Goal: Contribute content: Contribute content

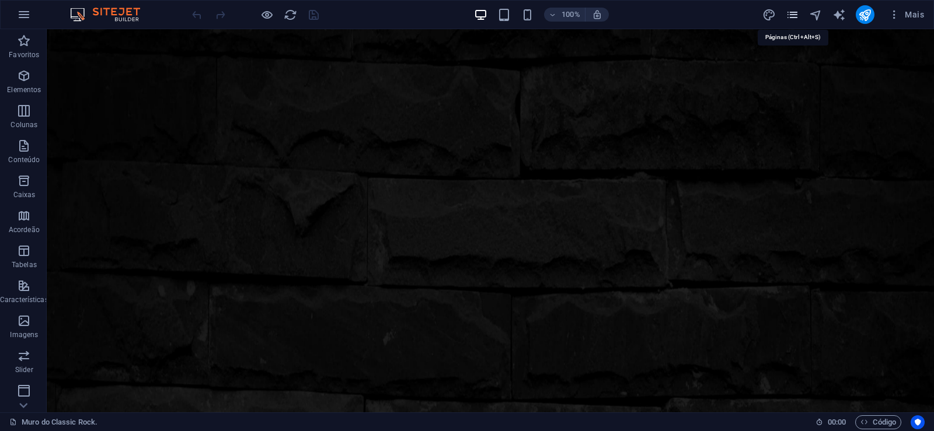
click at [795, 18] on icon "pages" at bounding box center [792, 14] width 13 height 13
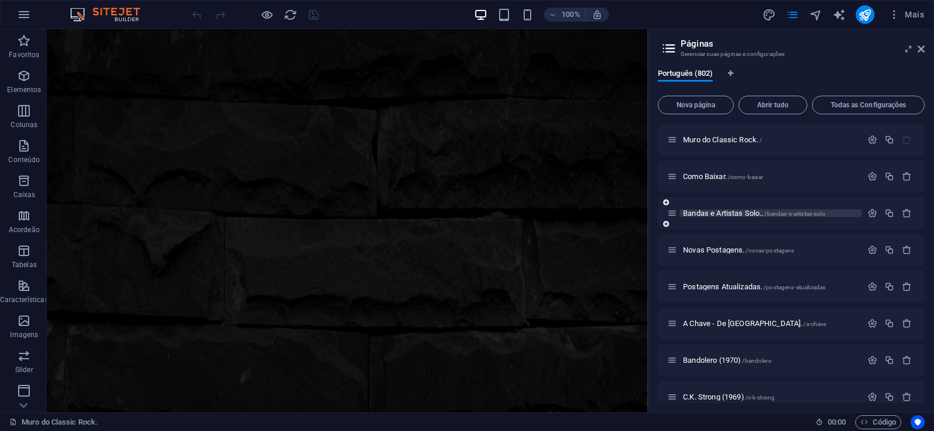
click at [713, 215] on span "Bandas e Artistas Solo.. /bandas-e-artistas-solo" at bounding box center [754, 213] width 142 height 9
click at [713, 215] on div "Bandas e Artistas Solo.. /bandas-e-artistas-solo" at bounding box center [791, 213] width 267 height 32
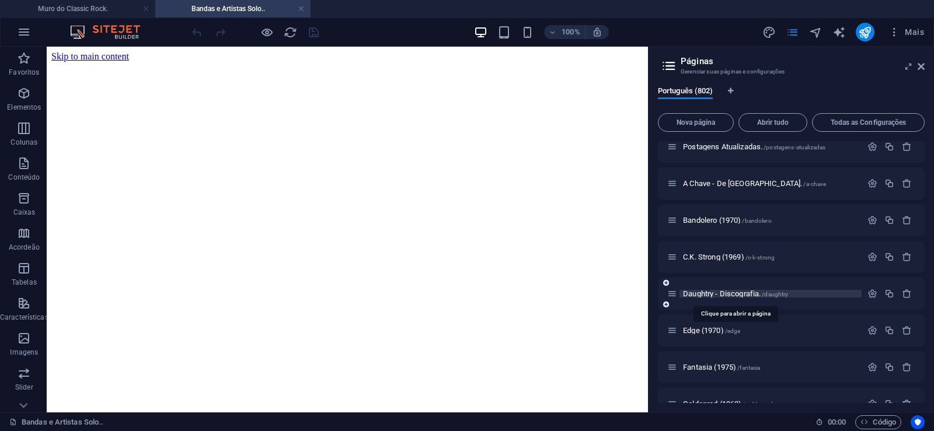
click at [723, 296] on span "Daughtry - Discografia. /daughtry" at bounding box center [735, 294] width 105 height 9
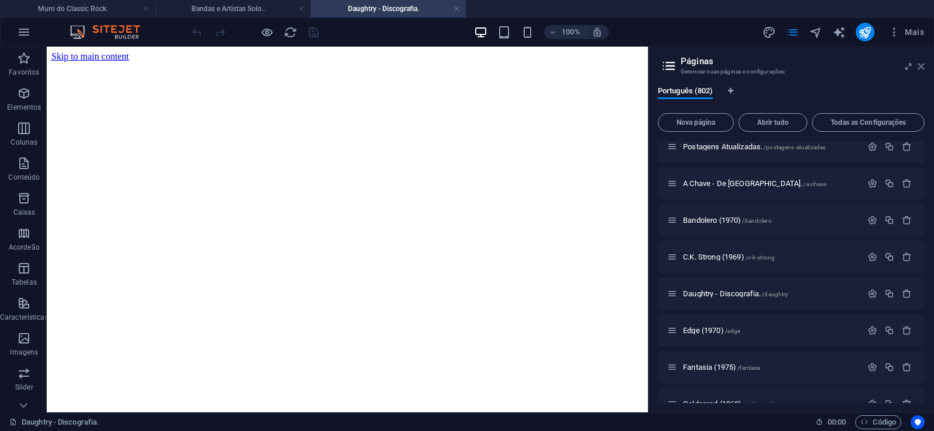
click at [920, 67] on icon at bounding box center [921, 66] width 7 height 9
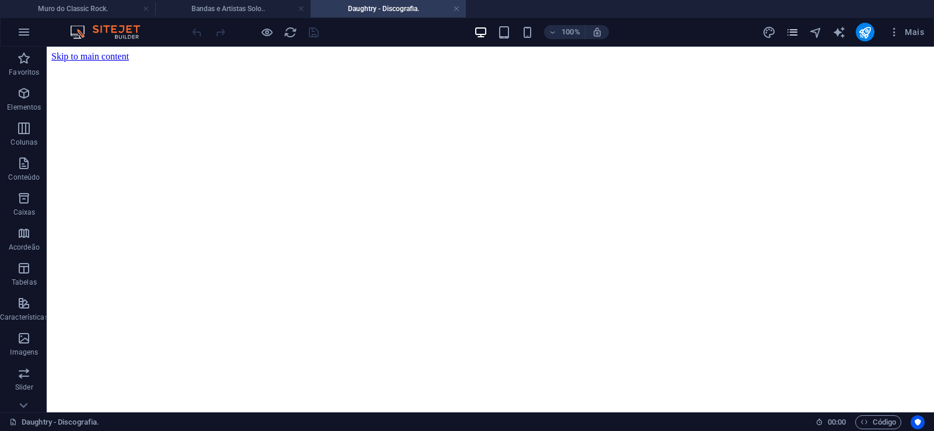
click at [793, 32] on icon "pages" at bounding box center [792, 32] width 13 height 13
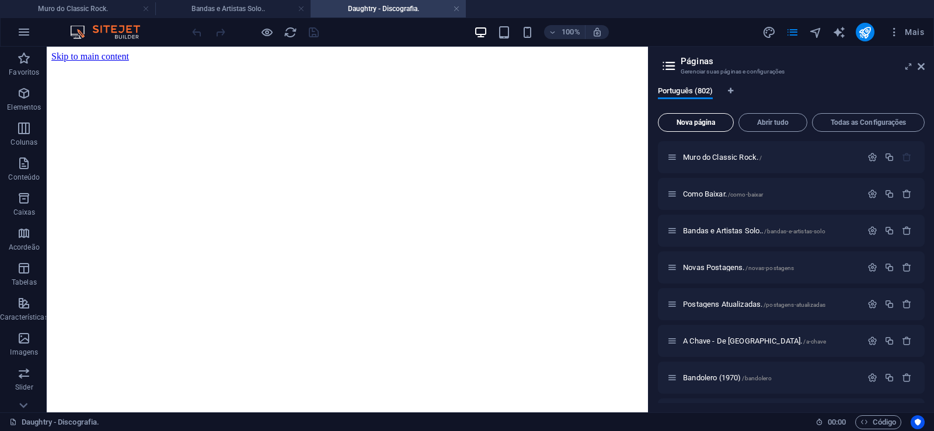
click at [697, 120] on span "Nova página" at bounding box center [695, 122] width 65 height 7
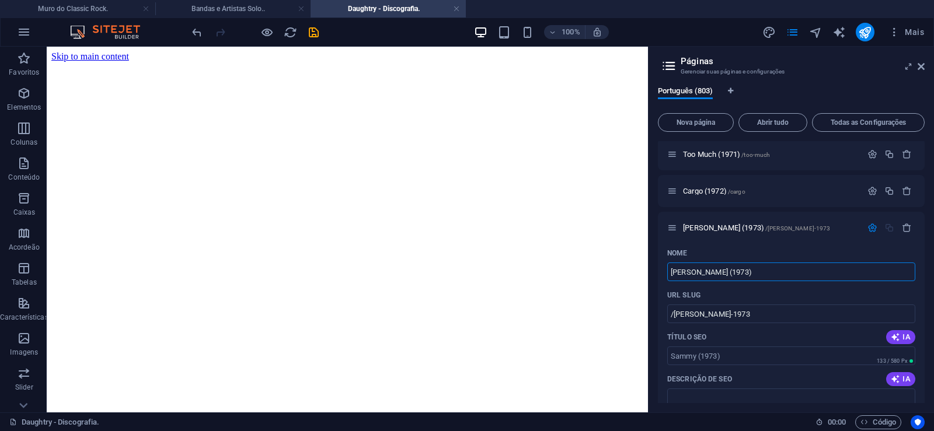
type input "[PERSON_NAME] (1973)"
type input "/[PERSON_NAME]-1973"
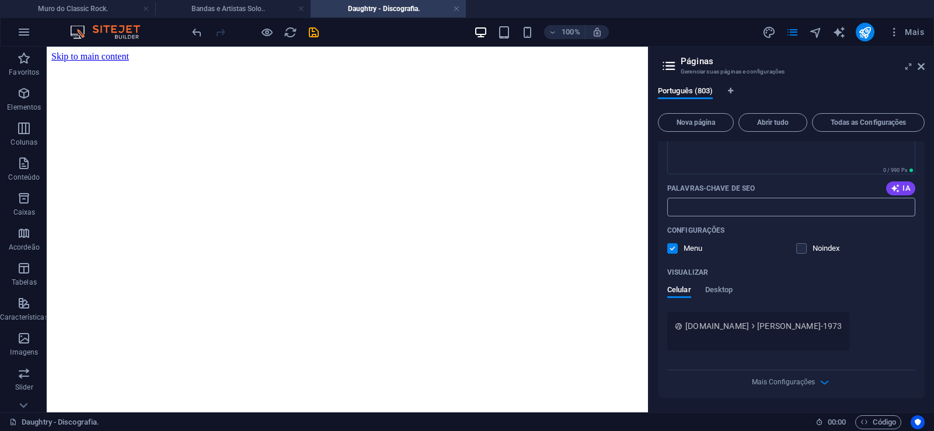
click at [702, 210] on input "Palavras-chave de SEO" at bounding box center [791, 207] width 248 height 19
paste input "[PERSON_NAME] (1973) Download."
type input "[PERSON_NAME] (1973) Download."
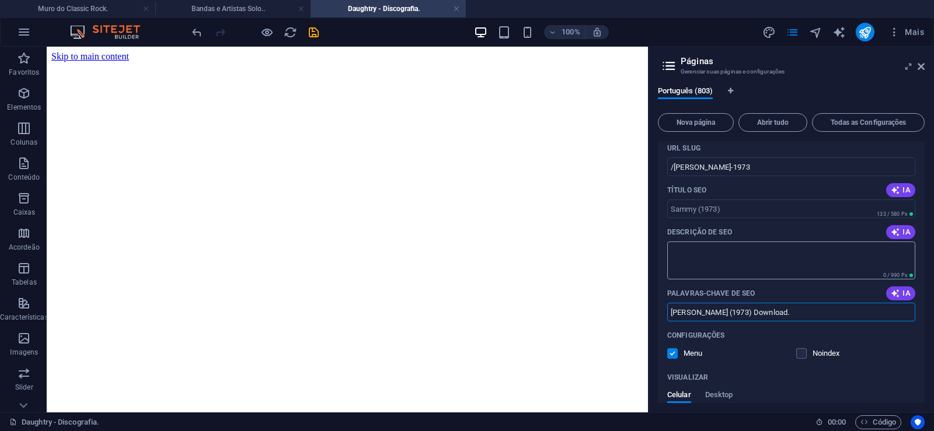
click at [704, 260] on textarea "Descrição de SEO" at bounding box center [791, 261] width 248 height 38
paste textarea "[PERSON_NAME] foi um supergrupo com ex - integrantes das bandas Audience, Quate…"
type textarea "[PERSON_NAME] foi um supergrupo com ex - integrantes das bandas Audience, Quate…"
click at [694, 274] on textarea "[PERSON_NAME] foi um supergrupo com ex - integrantes das bandas Audience, Quate…" at bounding box center [791, 261] width 248 height 38
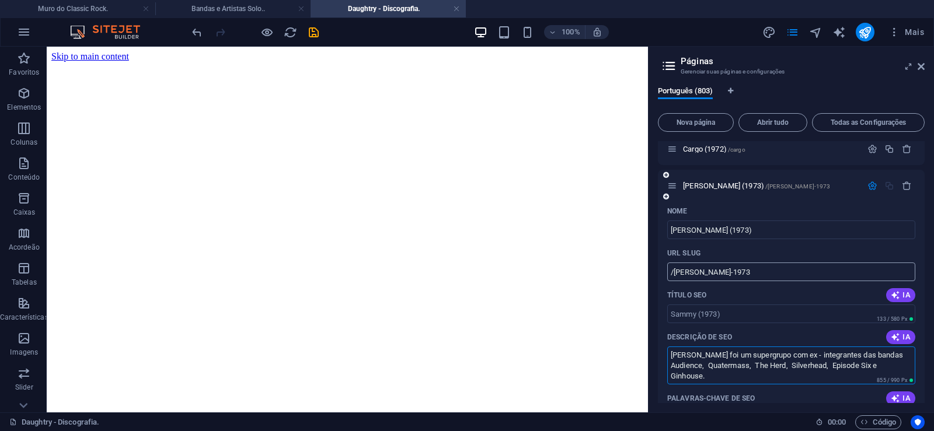
click at [697, 273] on input "/[PERSON_NAME]-1973" at bounding box center [791, 272] width 248 height 19
drag, startPoint x: 699, startPoint y: 271, endPoint x: 674, endPoint y: 285, distance: 28.7
click at [674, 281] on input "/[PERSON_NAME]-1973" at bounding box center [791, 272] width 248 height 19
click at [702, 274] on input "/[PERSON_NAME]-1973" at bounding box center [791, 272] width 248 height 19
drag, startPoint x: 698, startPoint y: 273, endPoint x: 733, endPoint y: 274, distance: 34.5
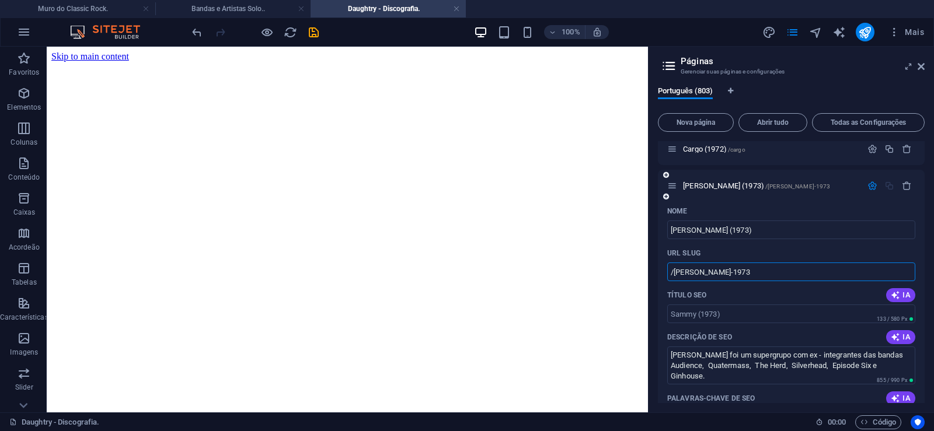
click at [733, 274] on input "/[PERSON_NAME]-1973" at bounding box center [791, 272] width 248 height 19
type input "/[PERSON_NAME]"
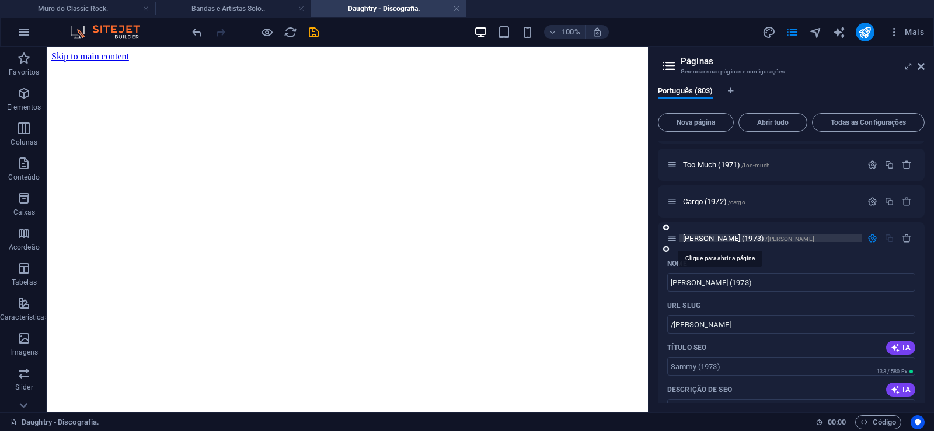
click at [700, 240] on span "[PERSON_NAME] (1973) /[PERSON_NAME]" at bounding box center [748, 238] width 131 height 9
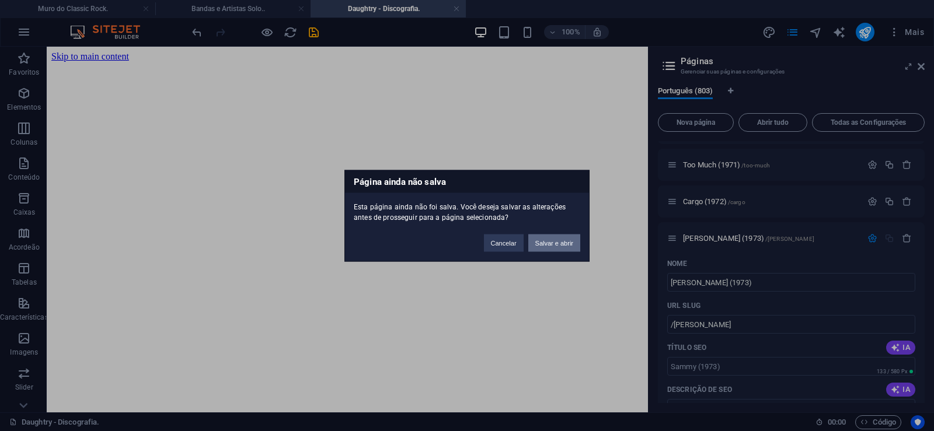
click at [563, 246] on button "Salvar e abrir" at bounding box center [554, 243] width 52 height 18
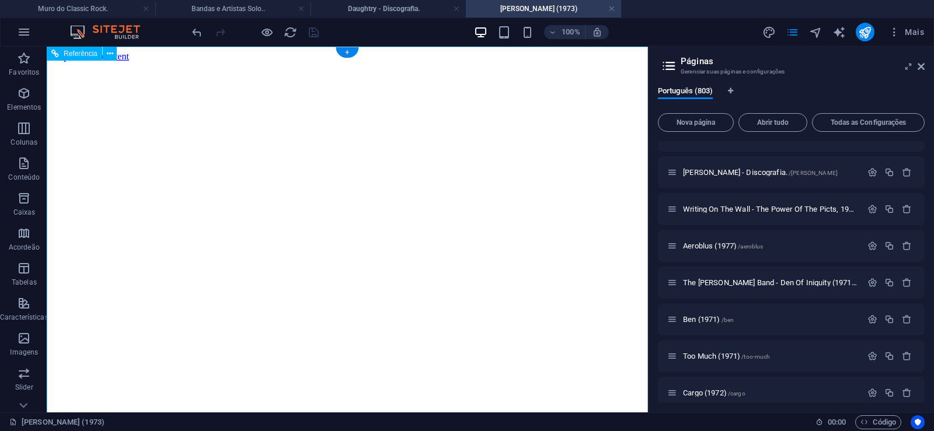
scroll to position [0, 0]
click at [923, 67] on icon at bounding box center [921, 66] width 7 height 9
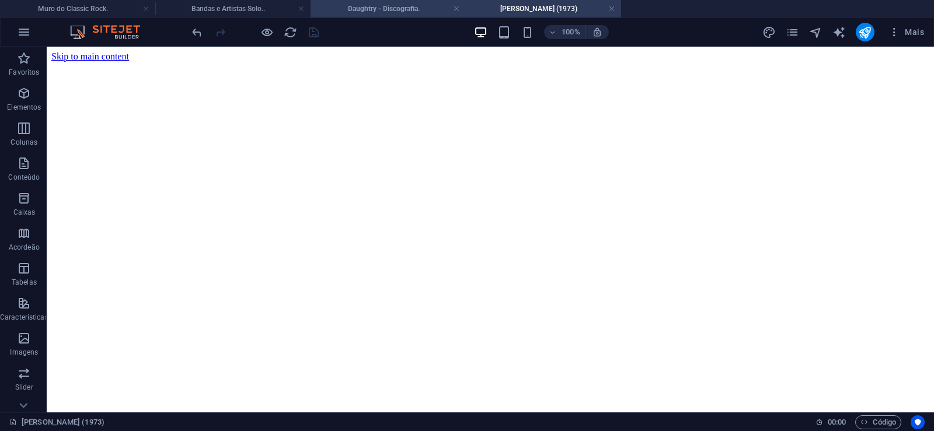
click at [372, 4] on h4 "Daughtry - Discografia." at bounding box center [388, 8] width 155 height 13
click figure
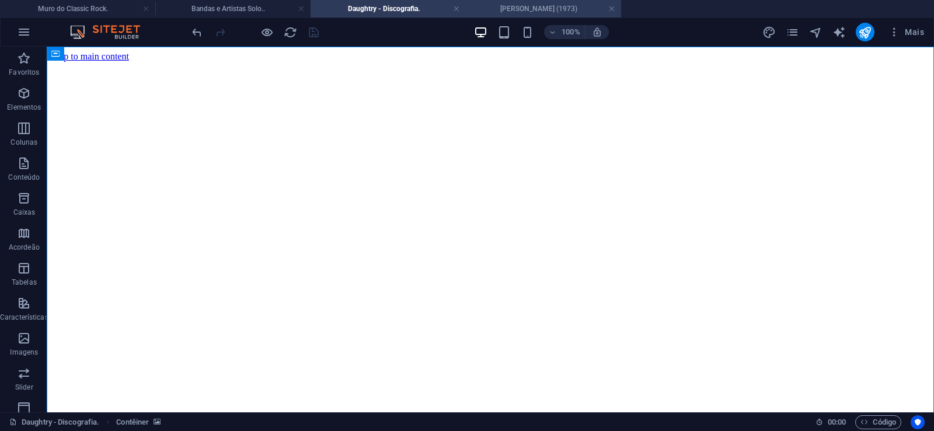
click at [503, 7] on h4 "[PERSON_NAME] (1973)" at bounding box center [543, 8] width 155 height 13
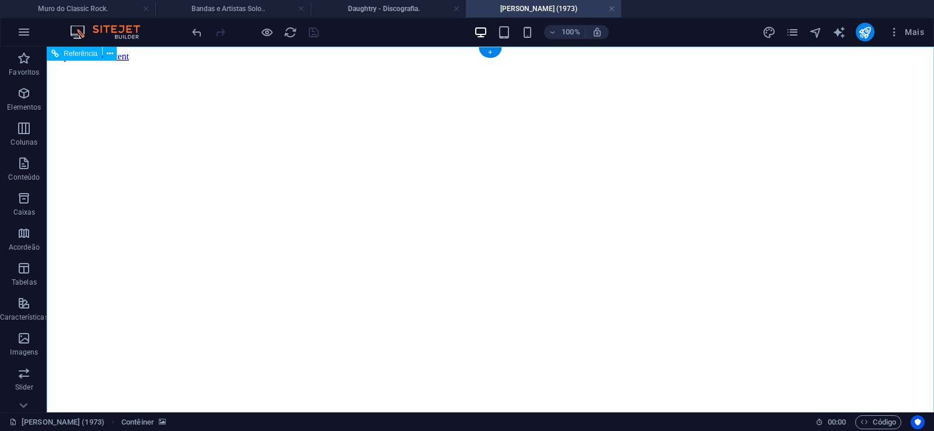
click at [90, 62] on figure at bounding box center [490, 62] width 878 height 0
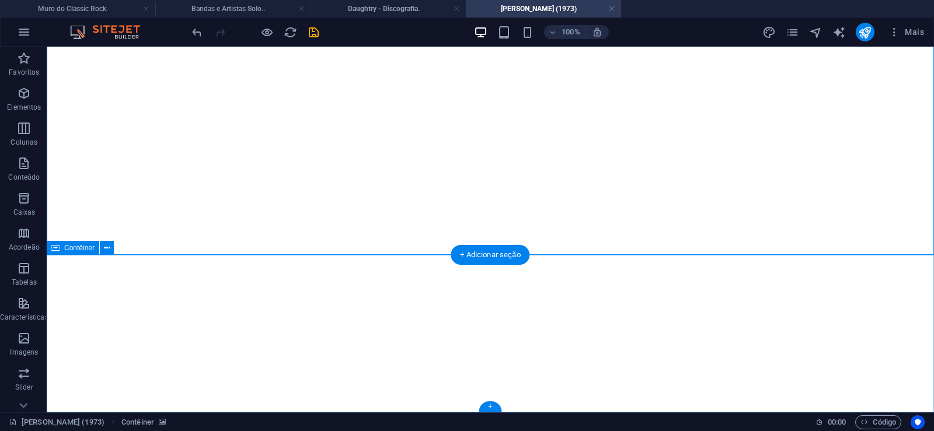
click div "Solte o conteúdo aqui ou Adicionar elementos Colar área de transferência"
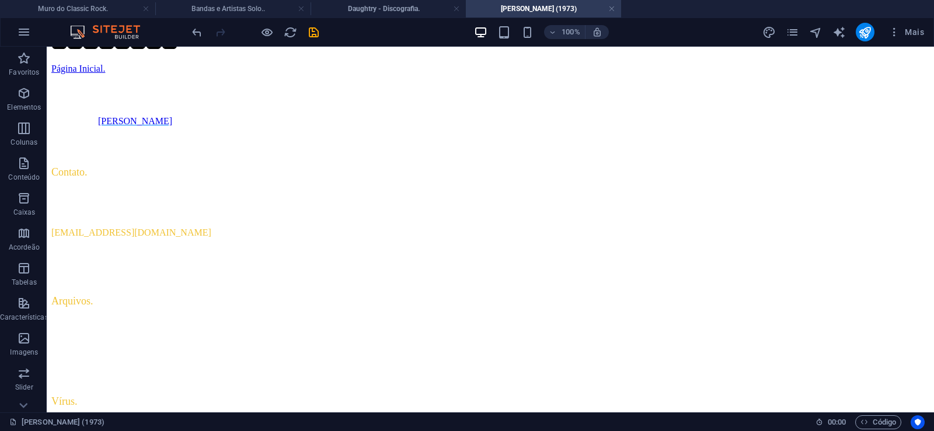
scroll to position [0, 0]
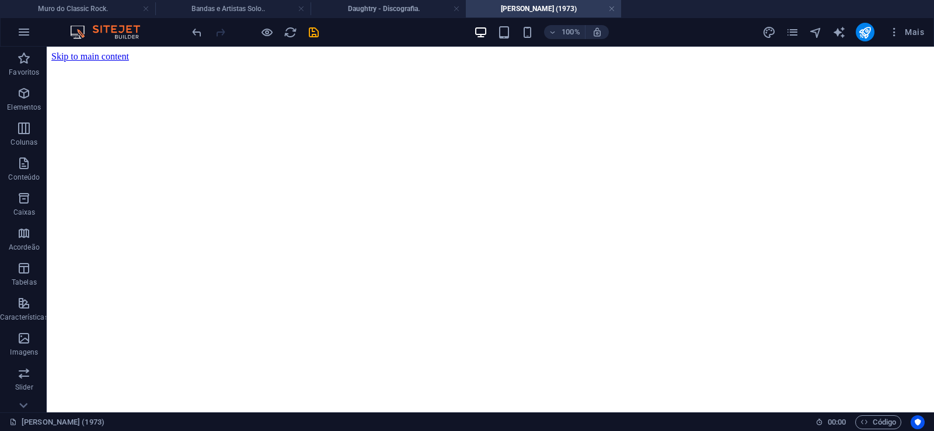
drag, startPoint x: 881, startPoint y: 355, endPoint x: 909, endPoint y: 34, distance: 321.7
click figure
click div "Daughtry - Discografia."
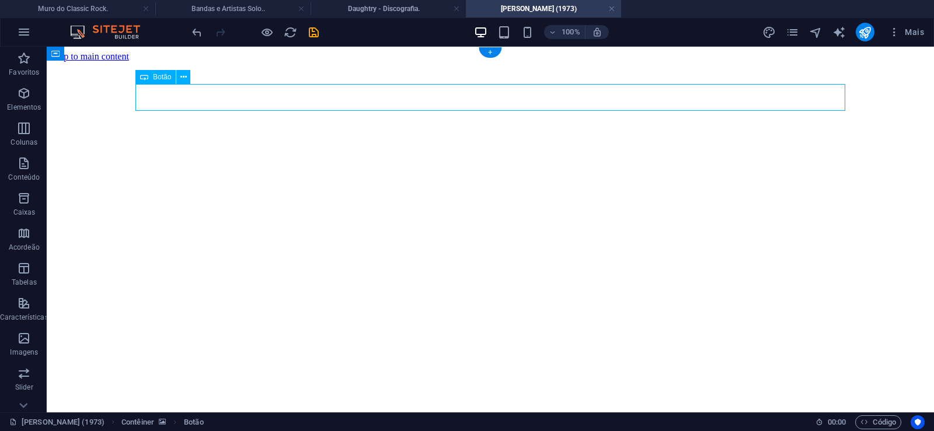
click div "Daughtry - Discografia."
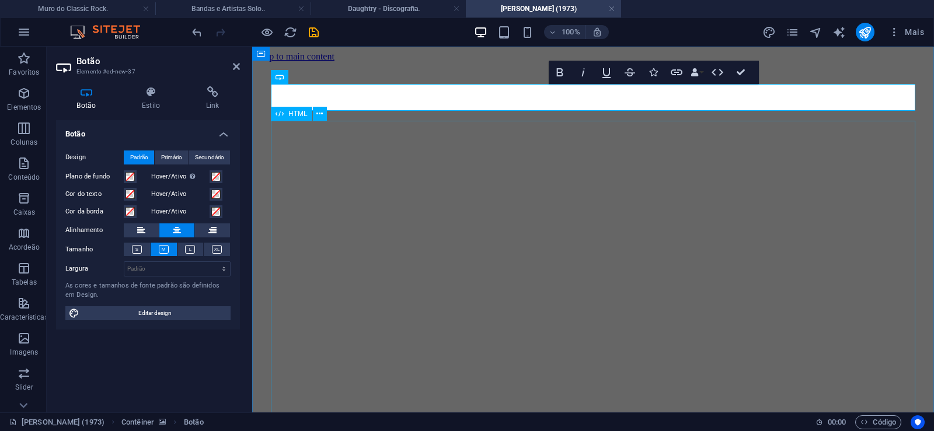
scroll to position [0, 9]
click div "Daughtry é uma banda norte-americana de rock liderada pelo ex-participante do p…"
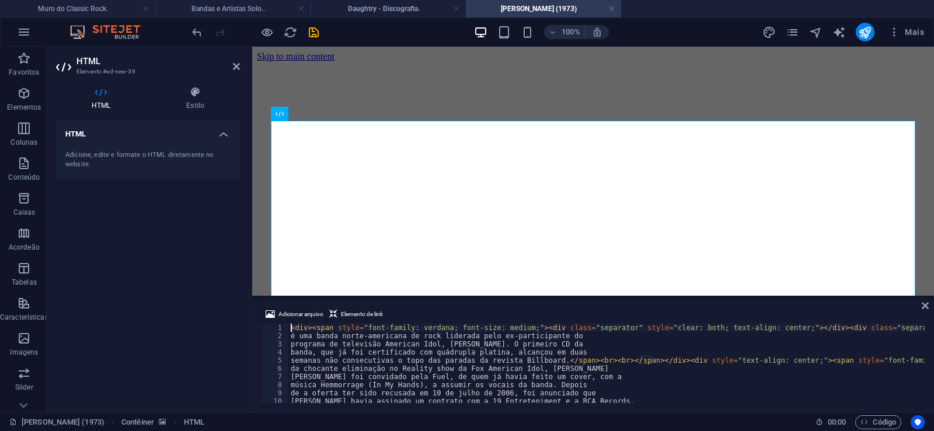
type textarea "de a oferta ter sido recusada em 10 de julho de 2006, foi anunciado que"
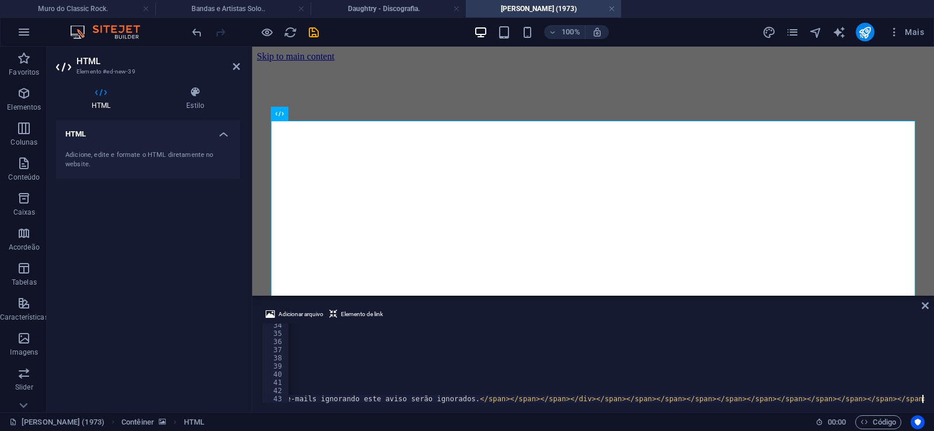
scroll to position [0, 26404]
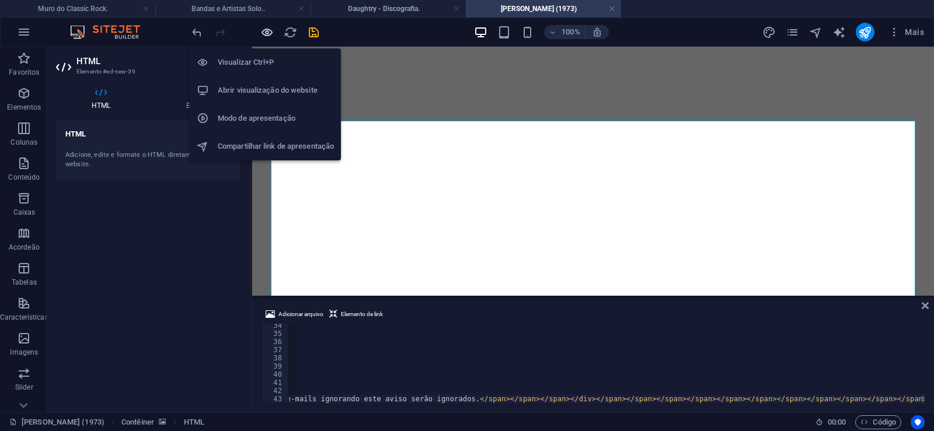
click at [267, 30] on icon "button" at bounding box center [266, 32] width 13 height 13
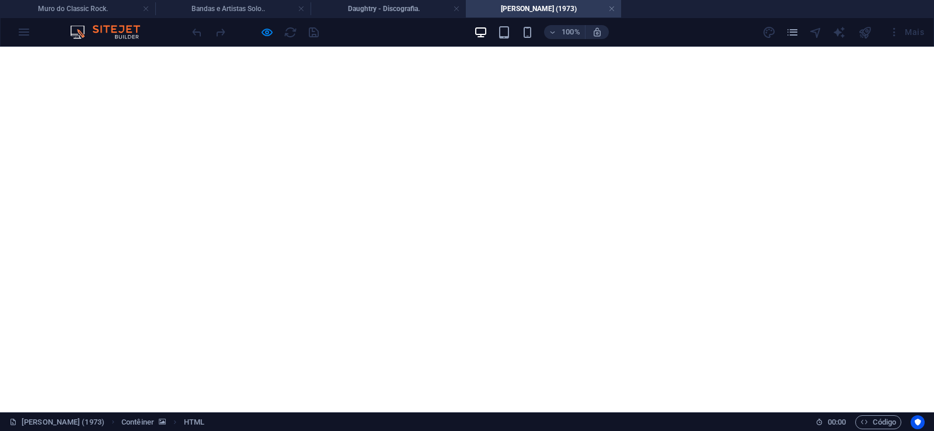
scroll to position [871, 0]
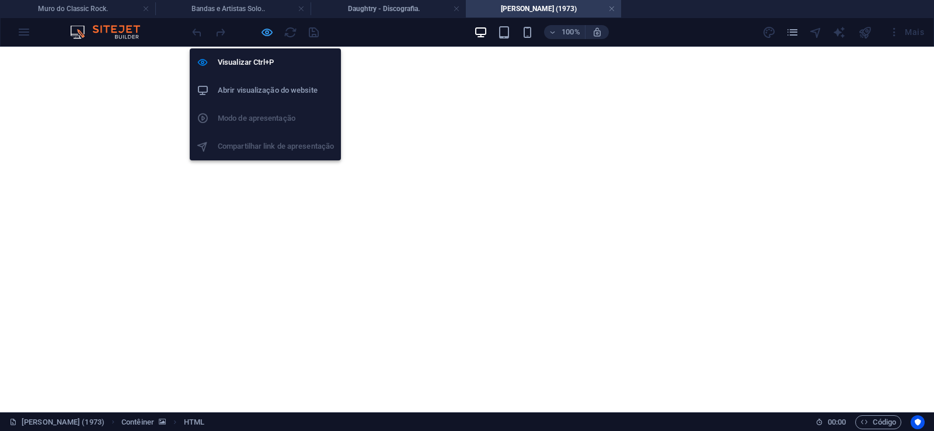
click at [268, 26] on icon "button" at bounding box center [266, 32] width 13 height 13
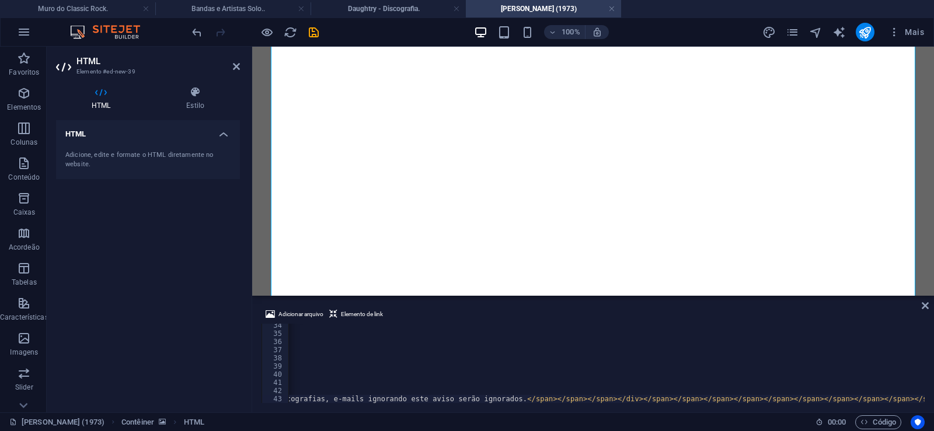
scroll to position [0, 26357]
click at [318, 33] on icon "save" at bounding box center [313, 32] width 13 height 13
click at [609, 9] on link at bounding box center [611, 9] width 7 height 11
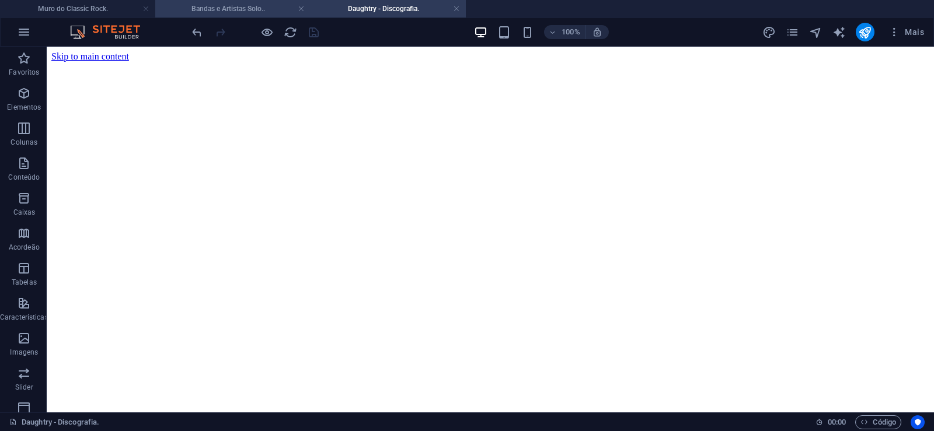
click at [203, 8] on h4 "Bandas e Artistas Solo.." at bounding box center [232, 8] width 155 height 13
click at [926, 62] on figure at bounding box center [490, 62] width 878 height 0
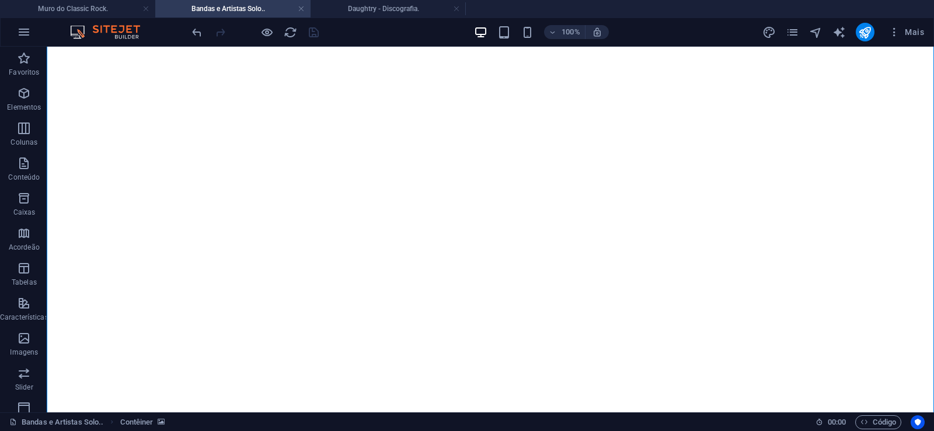
scroll to position [23250, 0]
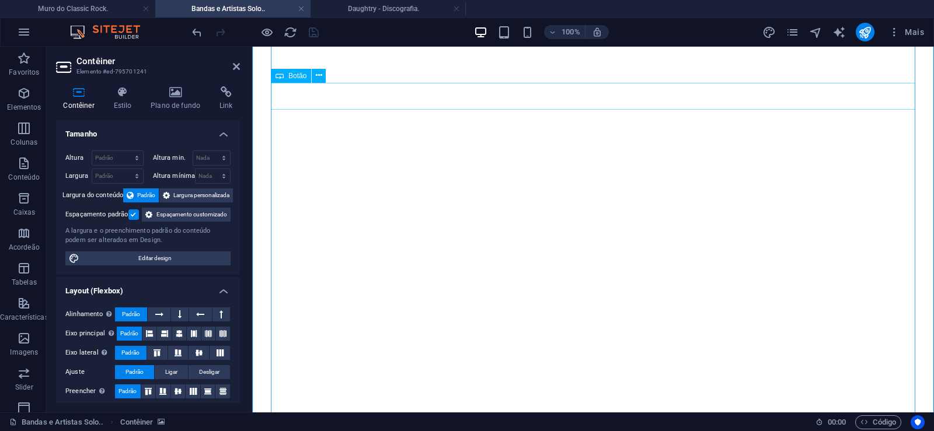
scroll to position [23012, 0]
drag, startPoint x: 235, startPoint y: 67, endPoint x: 332, endPoint y: 113, distance: 107.3
click at [235, 67] on icon at bounding box center [236, 66] width 7 height 9
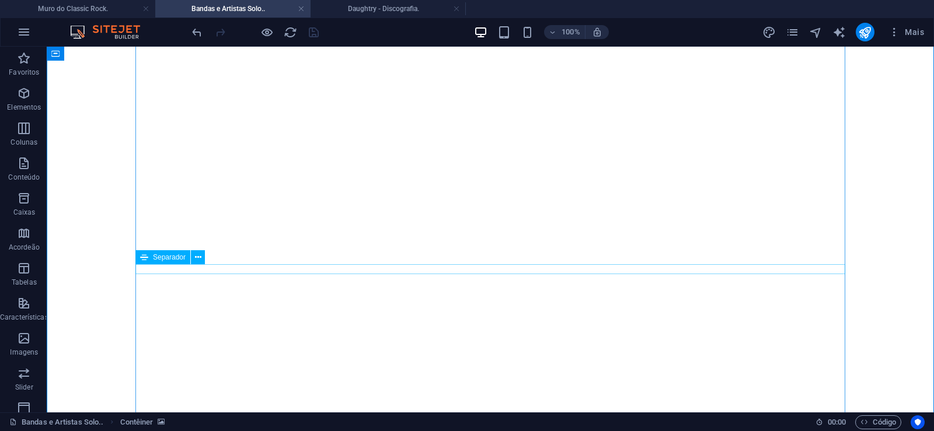
scroll to position [22833, 0]
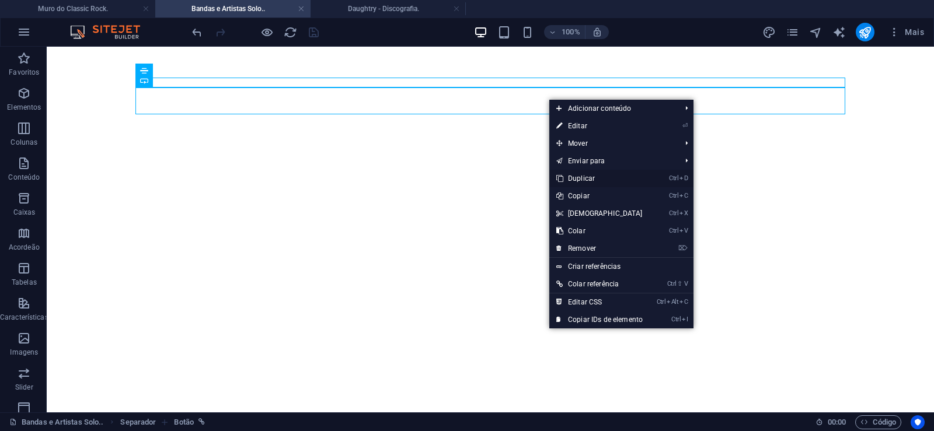
click at [582, 178] on link "Ctrl D Duplicar" at bounding box center [599, 179] width 100 height 18
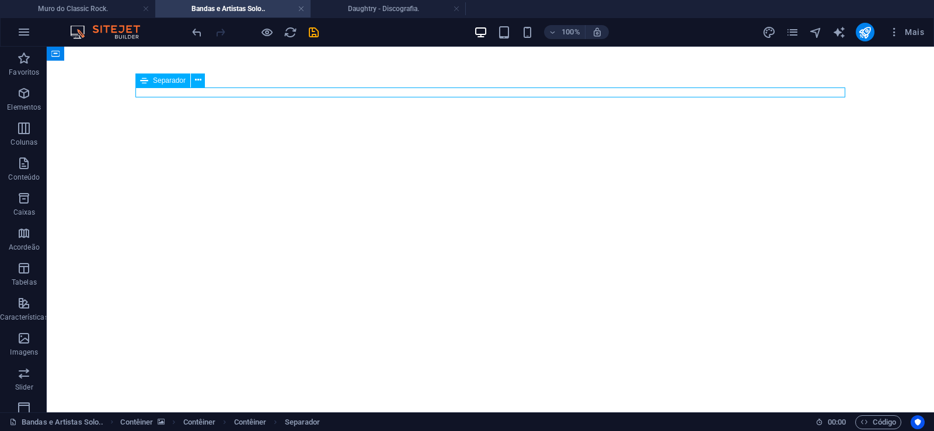
scroll to position [22832, 0]
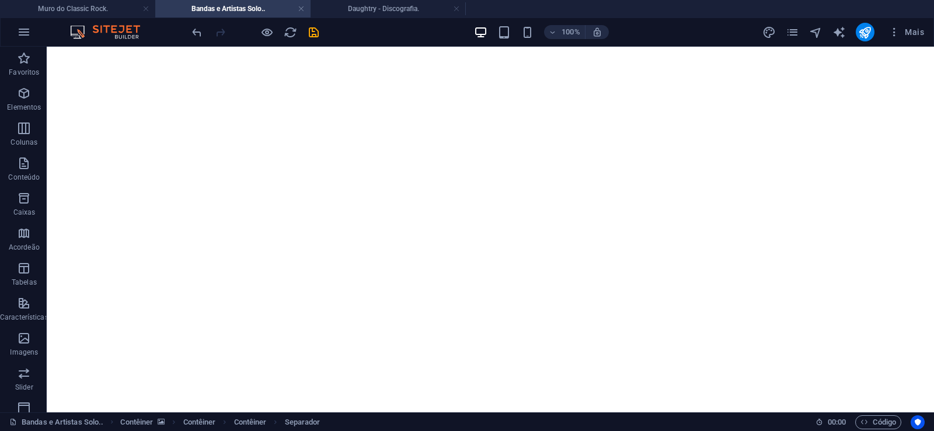
drag, startPoint x: 540, startPoint y: 92, endPoint x: 537, endPoint y: 115, distance: 23.0
click at [47, 47] on div at bounding box center [47, 47] width 0 height 0
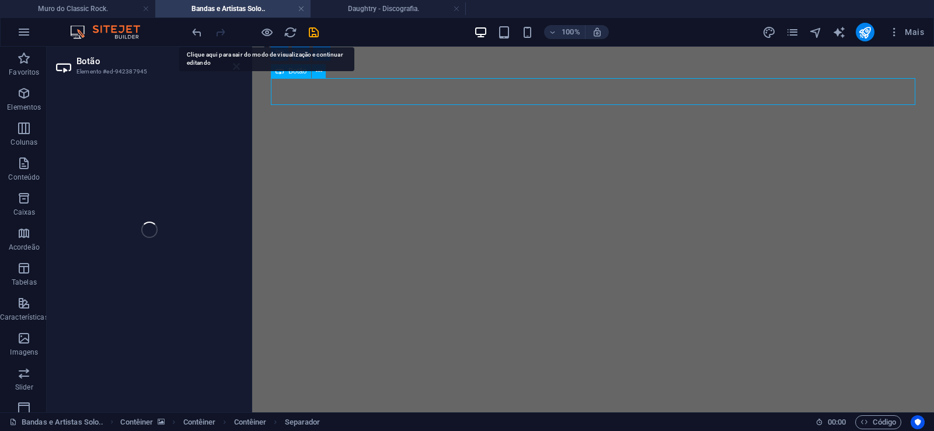
select select "px"
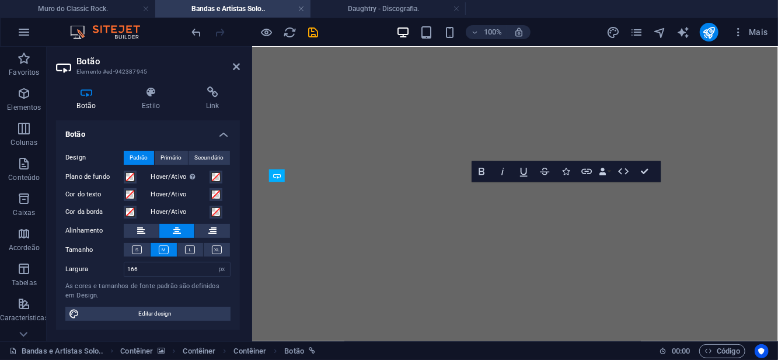
scroll to position [22414, 0]
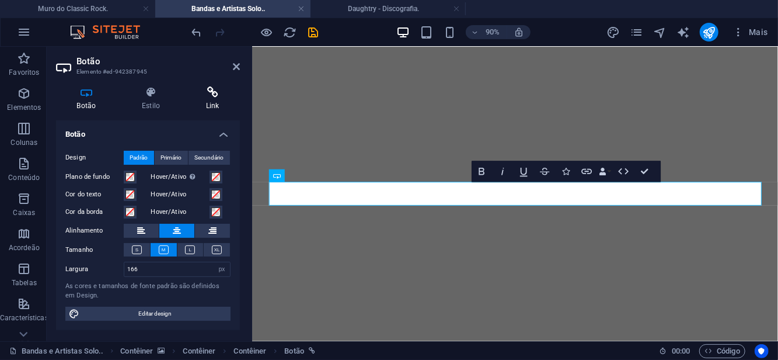
click at [217, 90] on icon at bounding box center [212, 92] width 55 height 12
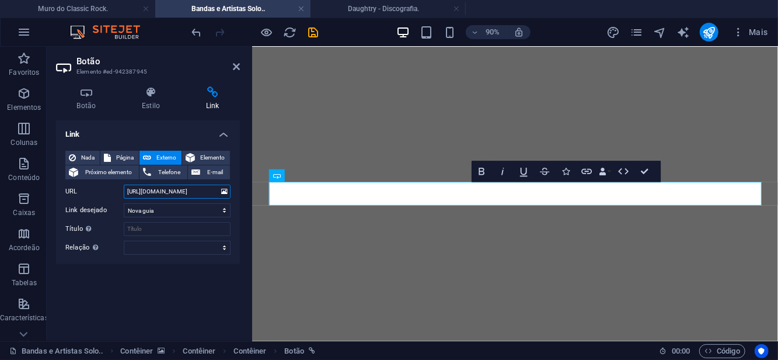
drag, startPoint x: 193, startPoint y: 191, endPoint x: 209, endPoint y: 190, distance: 16.4
click at [209, 190] on input "[URL][DOMAIN_NAME]" at bounding box center [177, 191] width 107 height 14
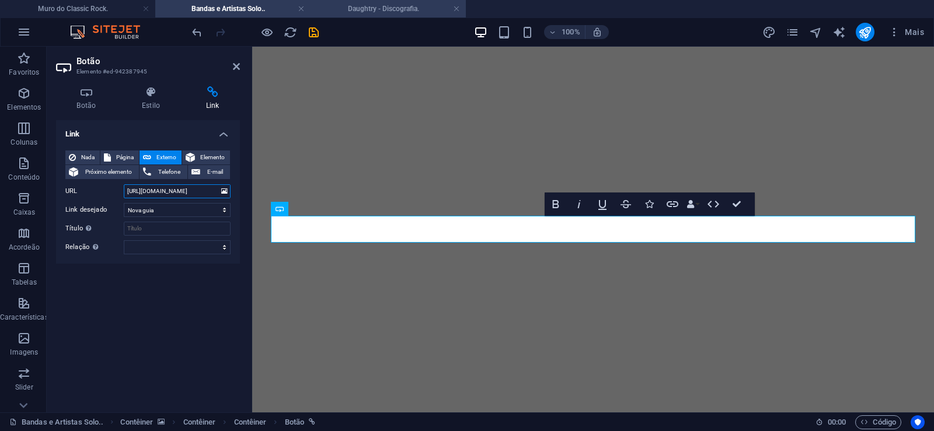
scroll to position [22730, 0]
type input "[URL][DOMAIN_NAME]"
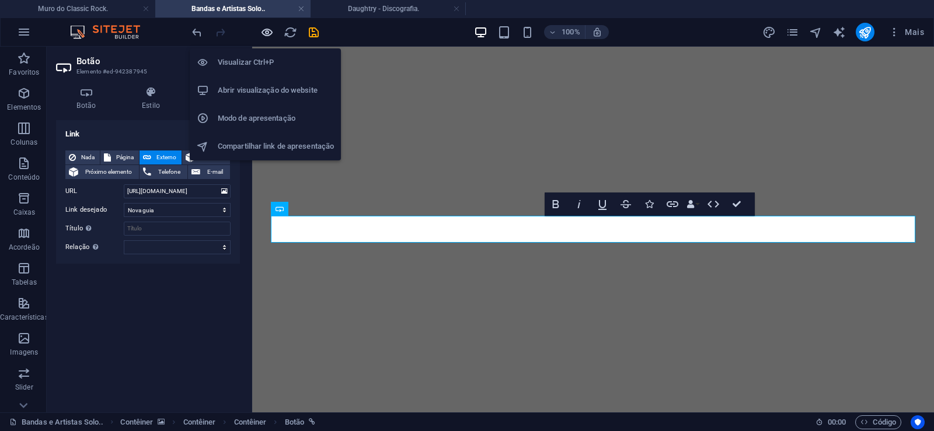
click at [263, 31] on icon "button" at bounding box center [266, 32] width 13 height 13
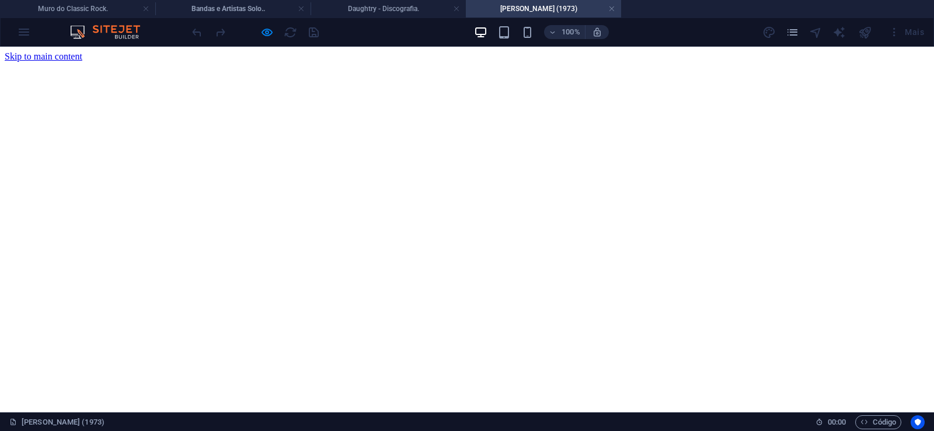
scroll to position [0, 0]
click at [614, 11] on link at bounding box center [611, 9] width 7 height 11
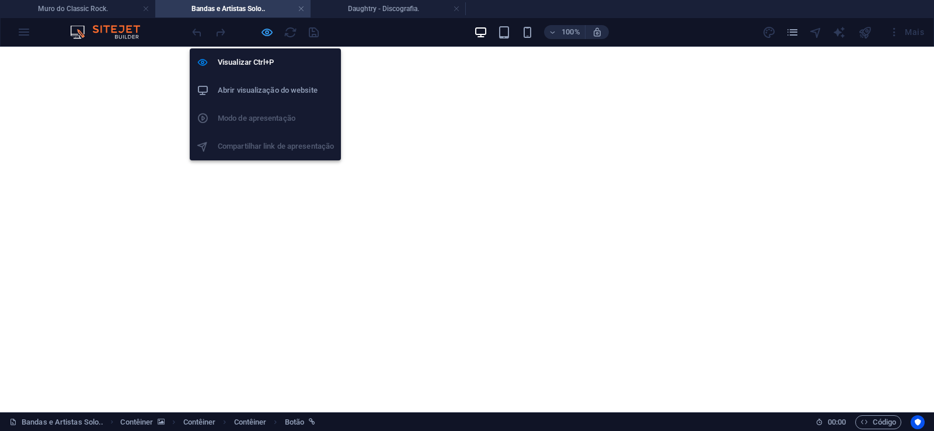
click at [265, 29] on icon "button" at bounding box center [266, 32] width 13 height 13
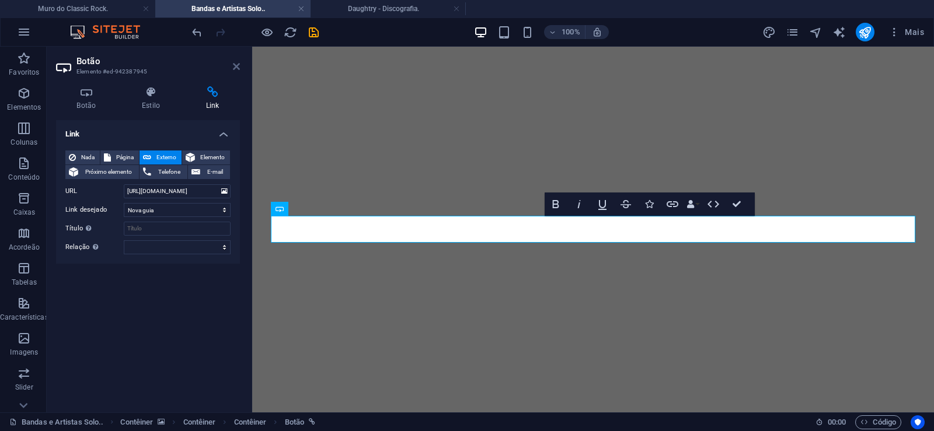
click at [237, 67] on icon at bounding box center [236, 66] width 7 height 9
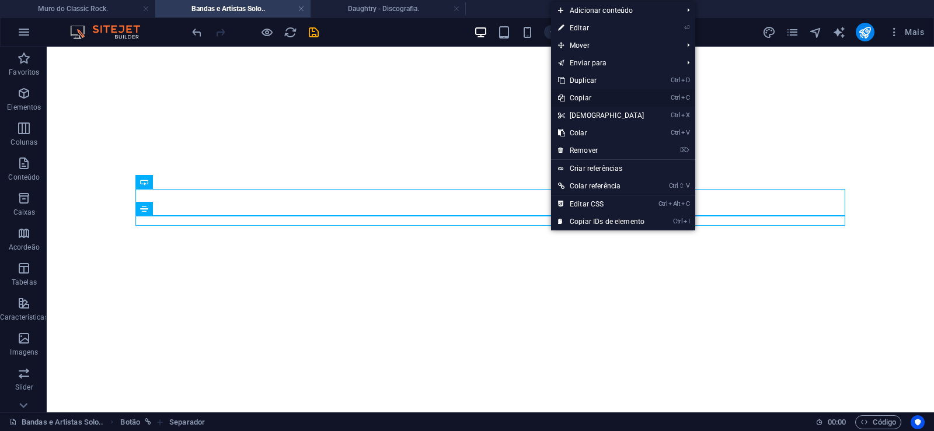
click at [576, 97] on link "Ctrl C Copiar" at bounding box center [601, 98] width 100 height 18
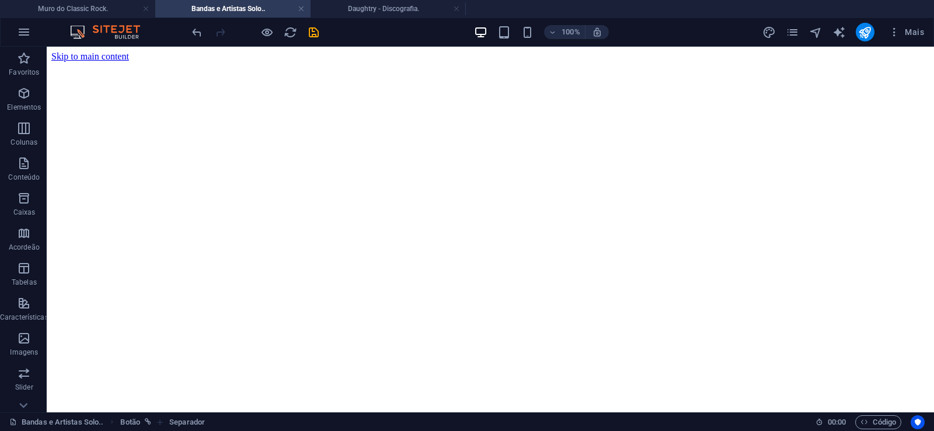
drag, startPoint x: 930, startPoint y: 315, endPoint x: 895, endPoint y: 77, distance: 240.1
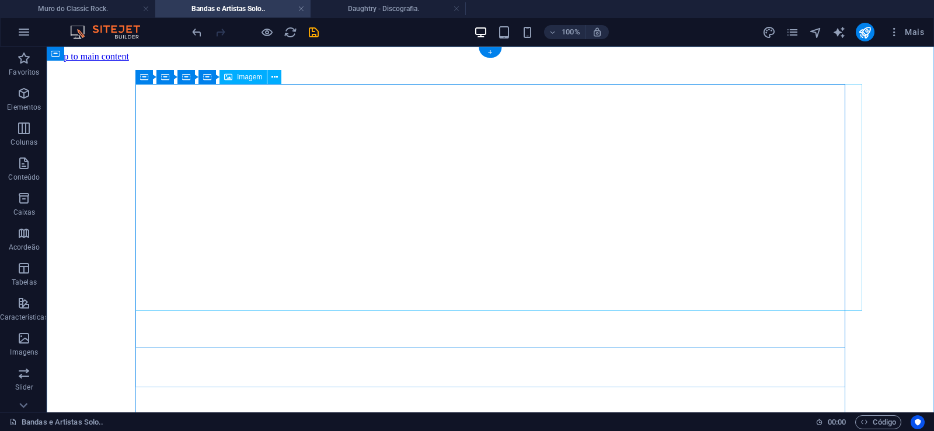
scroll to position [298, 0]
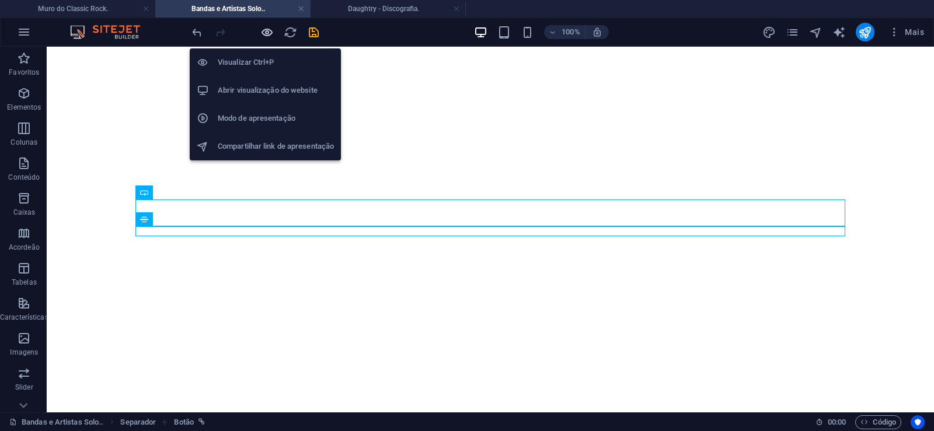
click at [263, 30] on icon "button" at bounding box center [266, 32] width 13 height 13
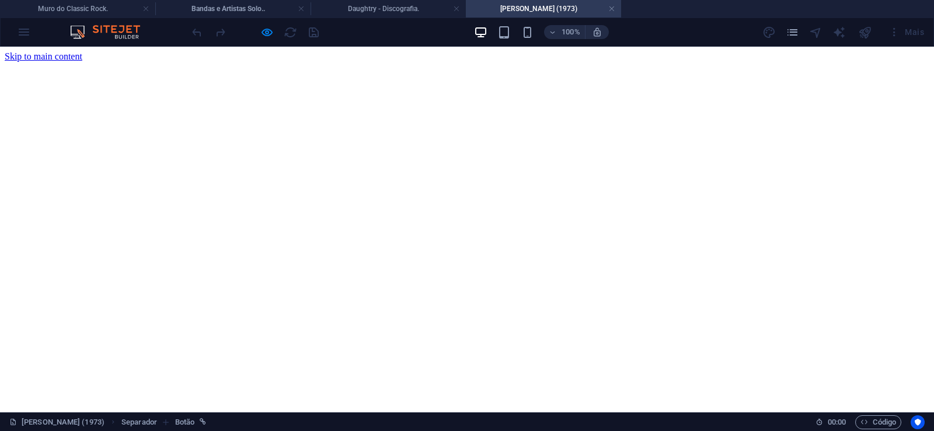
scroll to position [0, 0]
click at [613, 11] on link at bounding box center [611, 9] width 7 height 11
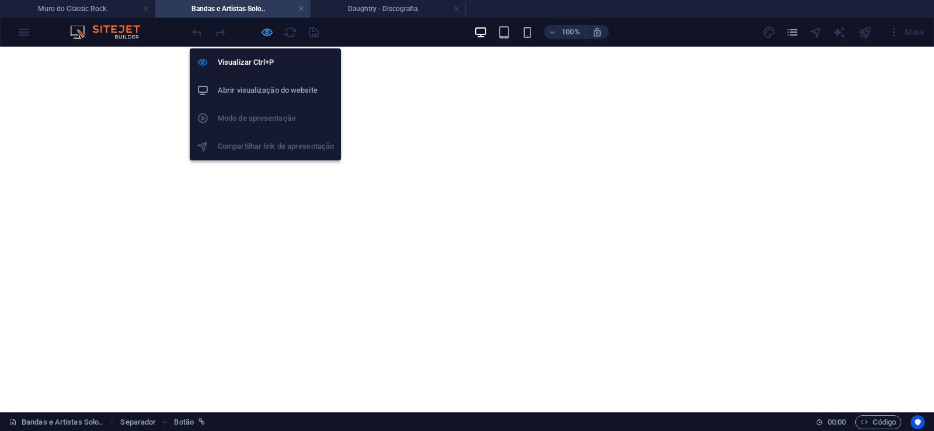
click at [264, 26] on icon "button" at bounding box center [266, 32] width 13 height 13
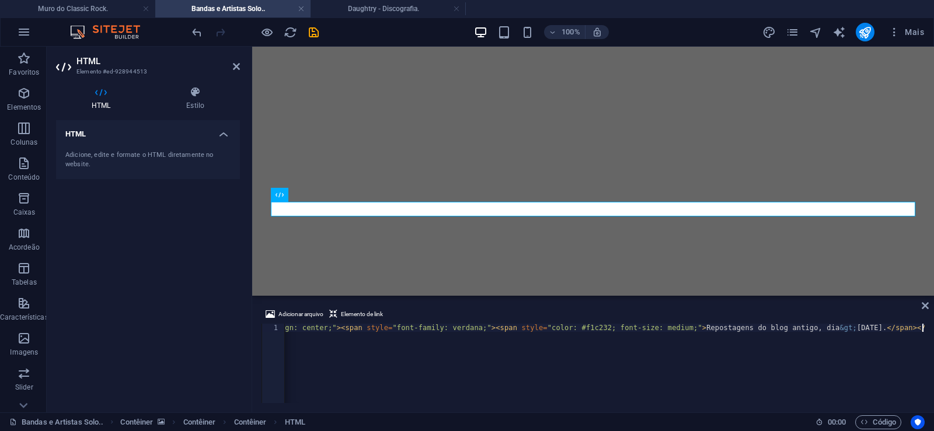
scroll to position [0, 88]
drag, startPoint x: 870, startPoint y: 334, endPoint x: 929, endPoint y: 331, distance: 59.1
click at [925, 331] on div "< div style = "text-align: center;" > < span style = "font-family: verdana;" > …" at bounding box center [605, 363] width 640 height 79
click at [787, 325] on div "< div style = "text-align: center;" > < span style = "font-family: verdana;" > …" at bounding box center [561, 372] width 728 height 96
click at [785, 325] on div "< div style = "text-align: center;" > < span style = "font-family: verdana;" > …" at bounding box center [561, 372] width 728 height 96
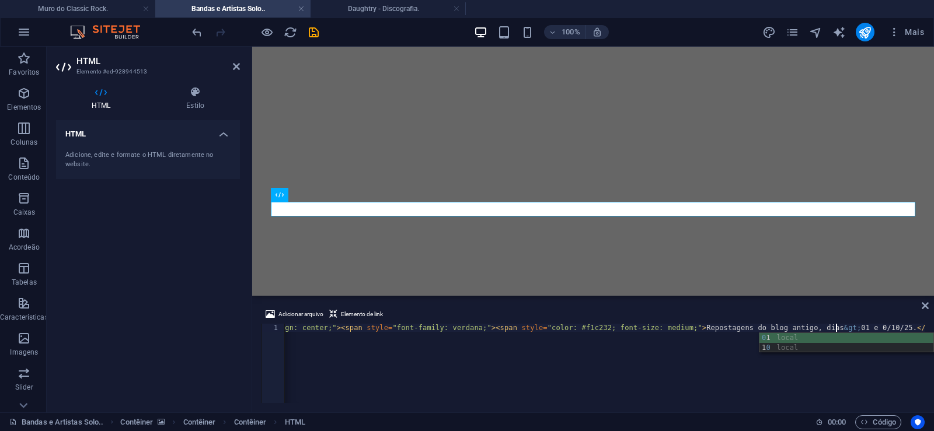
scroll to position [0, 52]
type textarea "<div style="text-align: center;"><span style="font-family: verdana;"><span styl…"
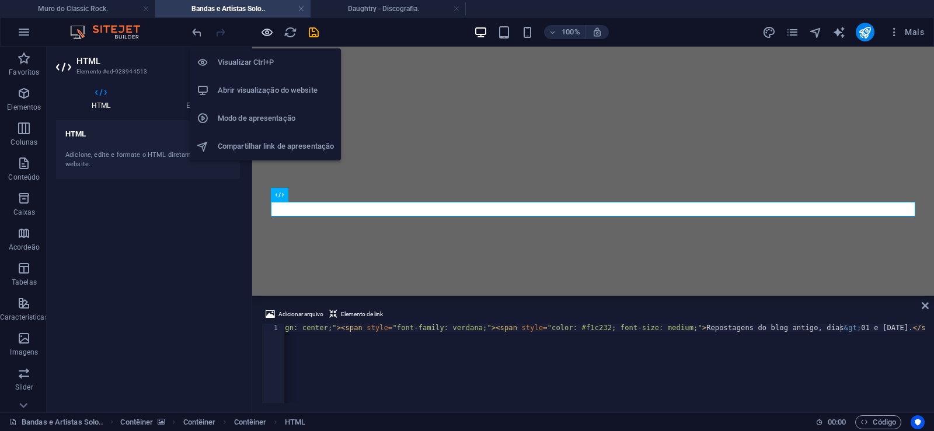
drag, startPoint x: 268, startPoint y: 29, endPoint x: 209, endPoint y: 135, distance: 121.5
click at [268, 29] on icon "button" at bounding box center [266, 32] width 13 height 13
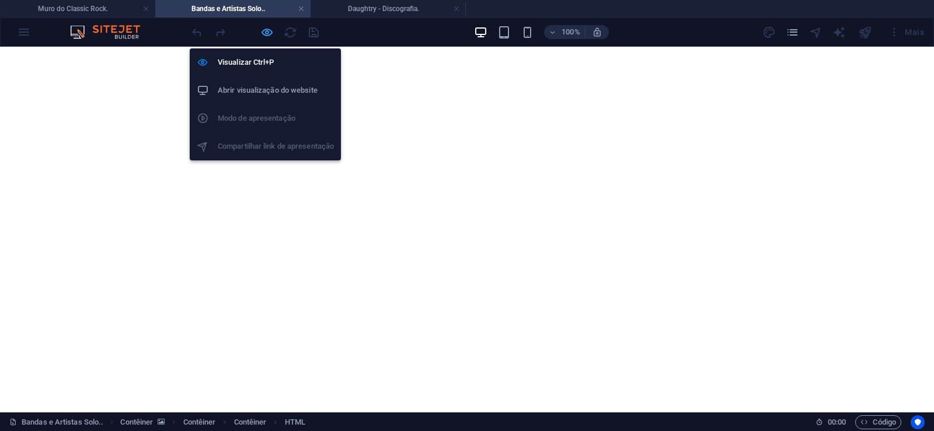
click at [265, 27] on icon "button" at bounding box center [266, 32] width 13 height 13
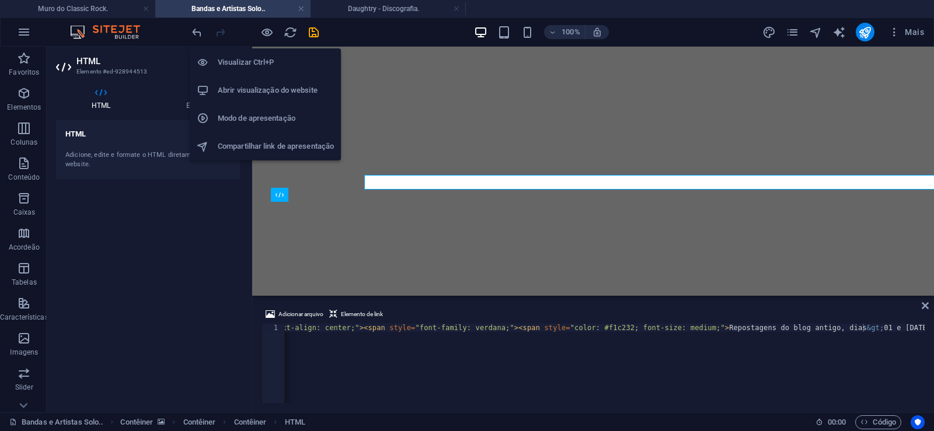
scroll to position [0, 65]
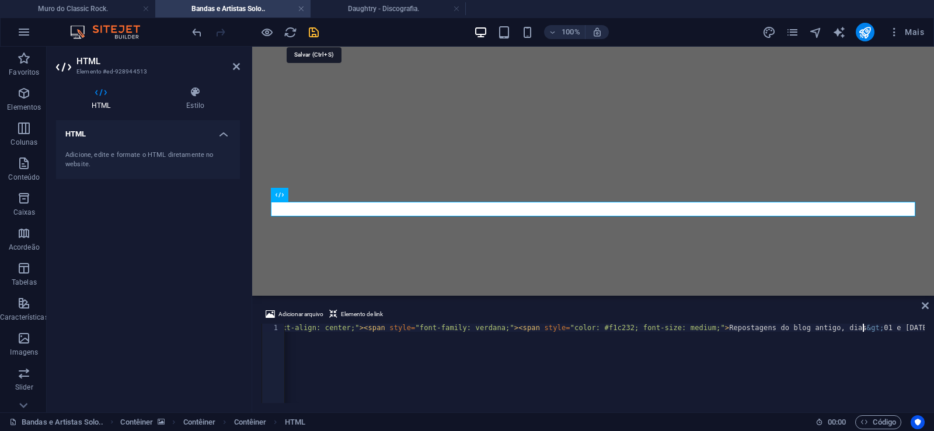
click at [313, 32] on icon "save" at bounding box center [313, 32] width 13 height 13
click at [241, 70] on aside "HTML Elemento #ed-928944513 HTML Estilo HTML Adicione, edite e formate o HTML d…" at bounding box center [149, 230] width 205 height 366
click at [233, 65] on icon at bounding box center [236, 66] width 7 height 9
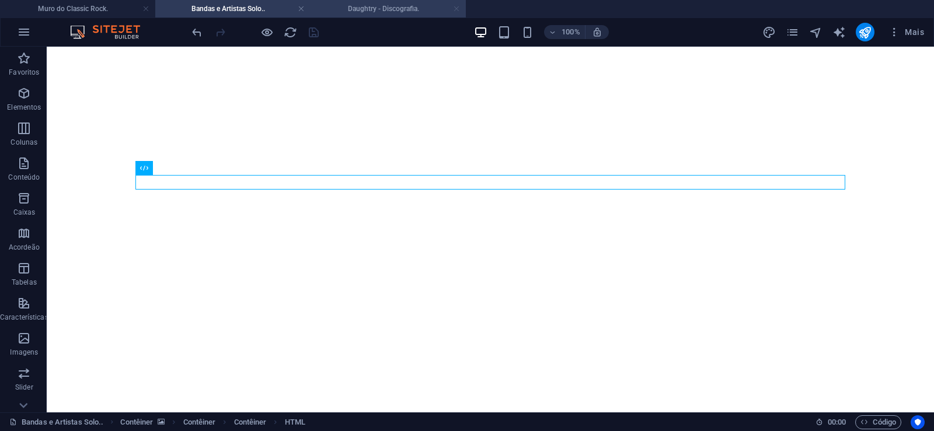
click at [455, 11] on link at bounding box center [456, 9] width 7 height 11
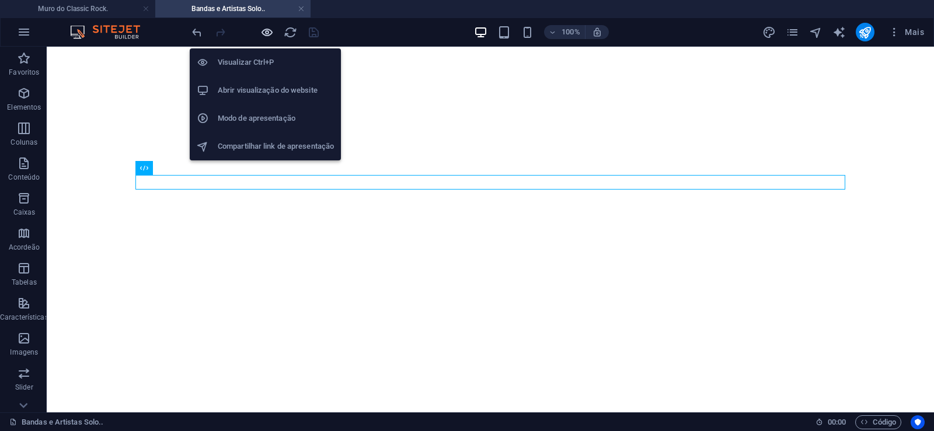
click at [268, 28] on icon "button" at bounding box center [266, 32] width 13 height 13
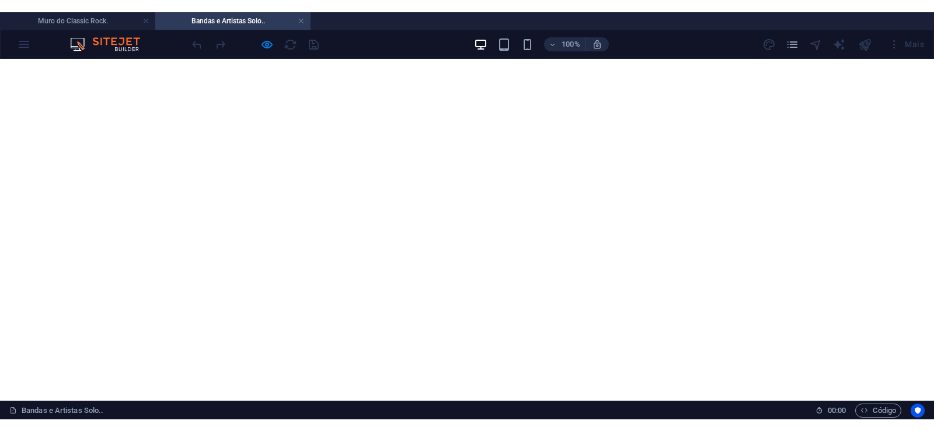
scroll to position [14708, 0]
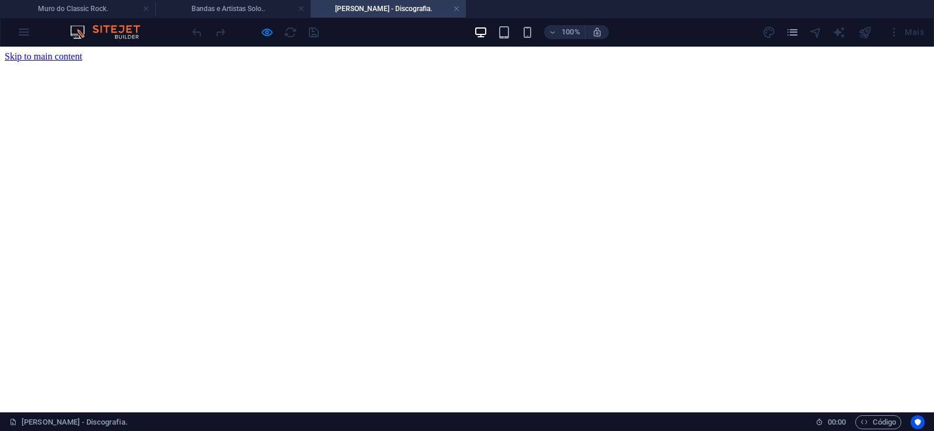
scroll to position [0, 0]
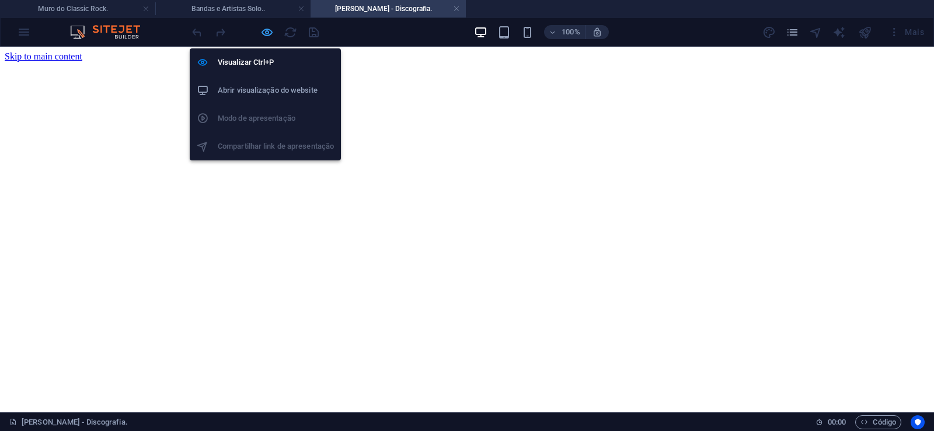
click at [267, 32] on icon "button" at bounding box center [266, 32] width 13 height 13
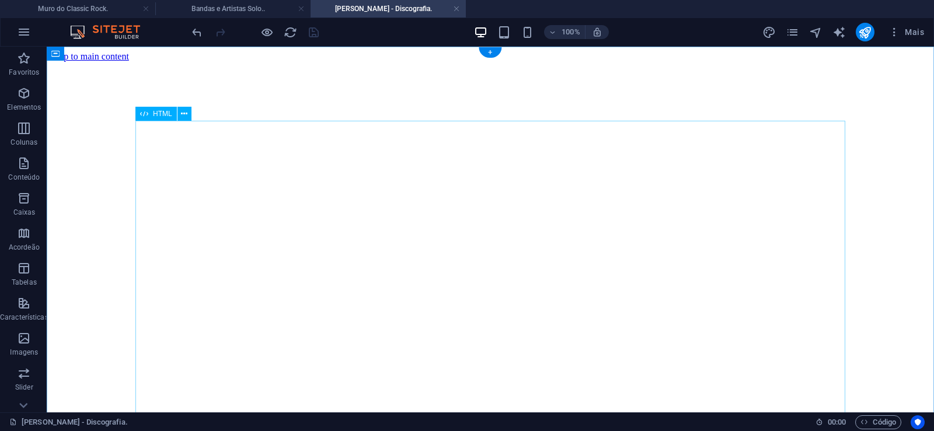
scroll to position [60, 0]
click div "[PERSON_NAME] é uma cantora [DEMOGRAPHIC_DATA] de progressive metal. Ela já can…"
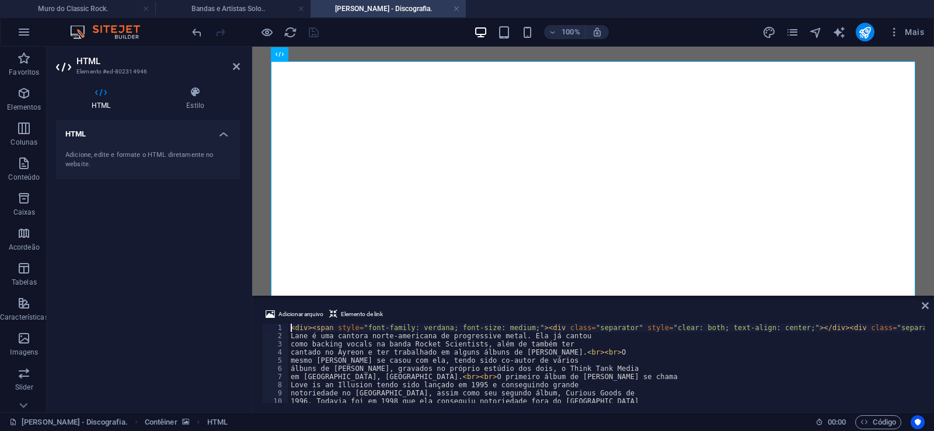
type textarea "em [GEOGRAPHIC_DATA], [GEOGRAPHIC_DATA]<br><br>O primeiro álbum de [PERSON_NAME…"
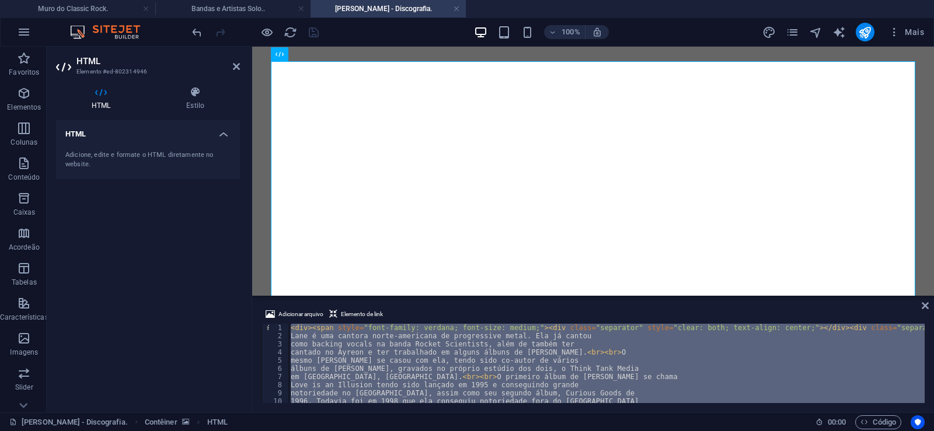
click at [643, 383] on div "< div > < span style = "font-family: verdana; font-size: medium;" > < div class…" at bounding box center [606, 363] width 636 height 79
type textarea "Love is an Illusion tendo sido lançado em 1995 e conseguindo grande"
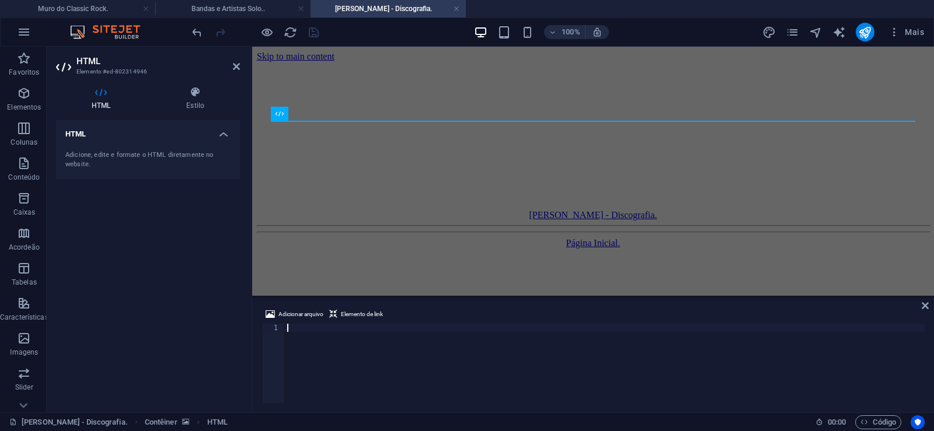
paste textarea
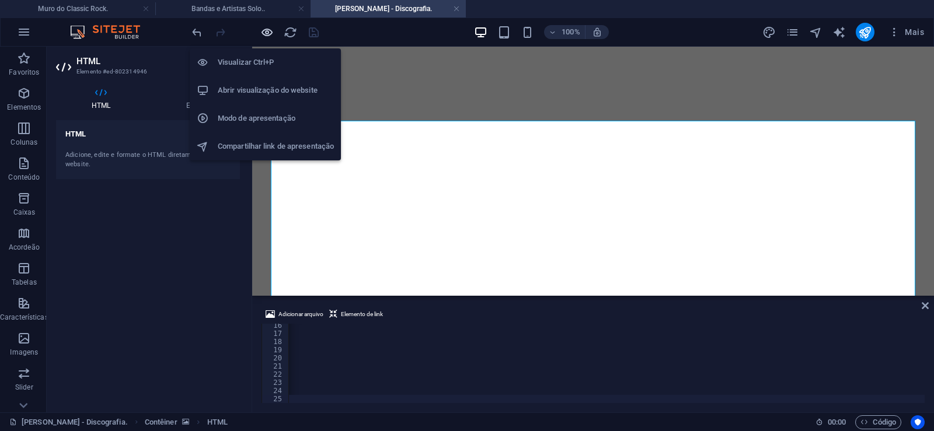
click at [267, 32] on icon "button" at bounding box center [266, 32] width 13 height 13
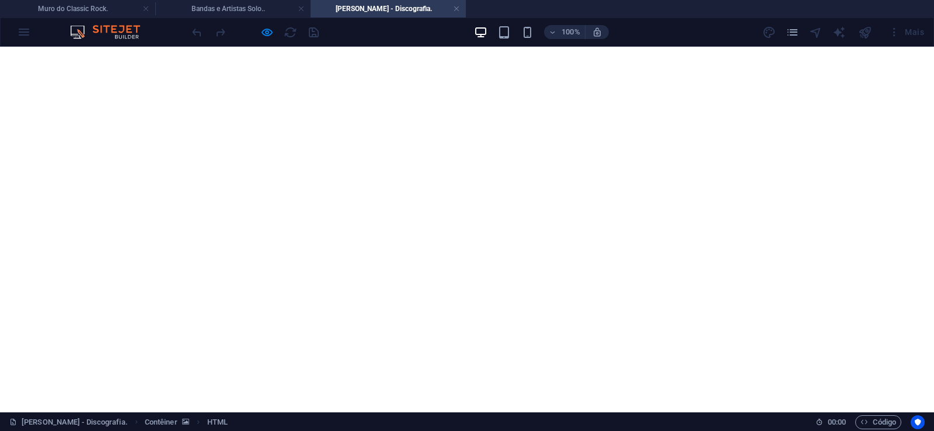
scroll to position [953, 0]
click img
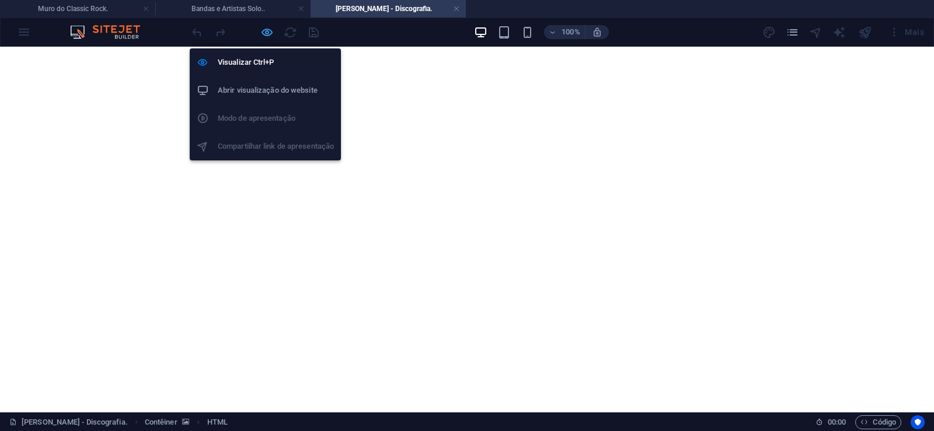
click at [265, 34] on icon "button" at bounding box center [266, 32] width 13 height 13
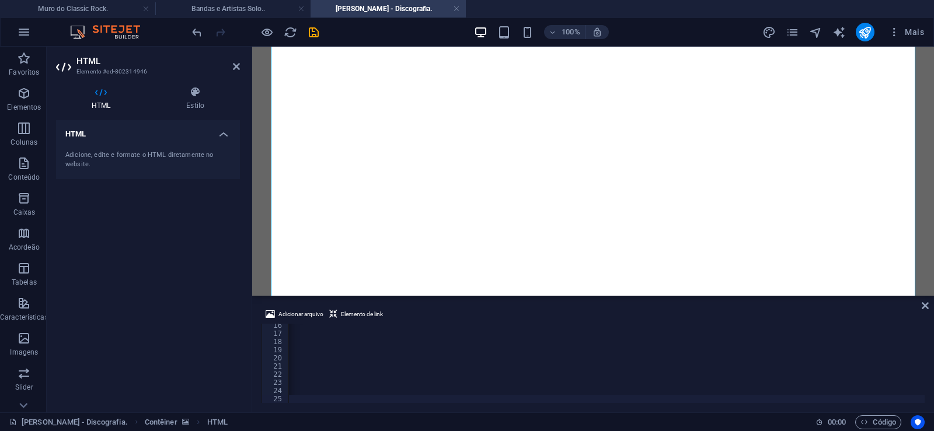
scroll to position [0, 38747]
click at [316, 37] on icon "save" at bounding box center [313, 32] width 13 height 13
